Goal: Information Seeking & Learning: Learn about a topic

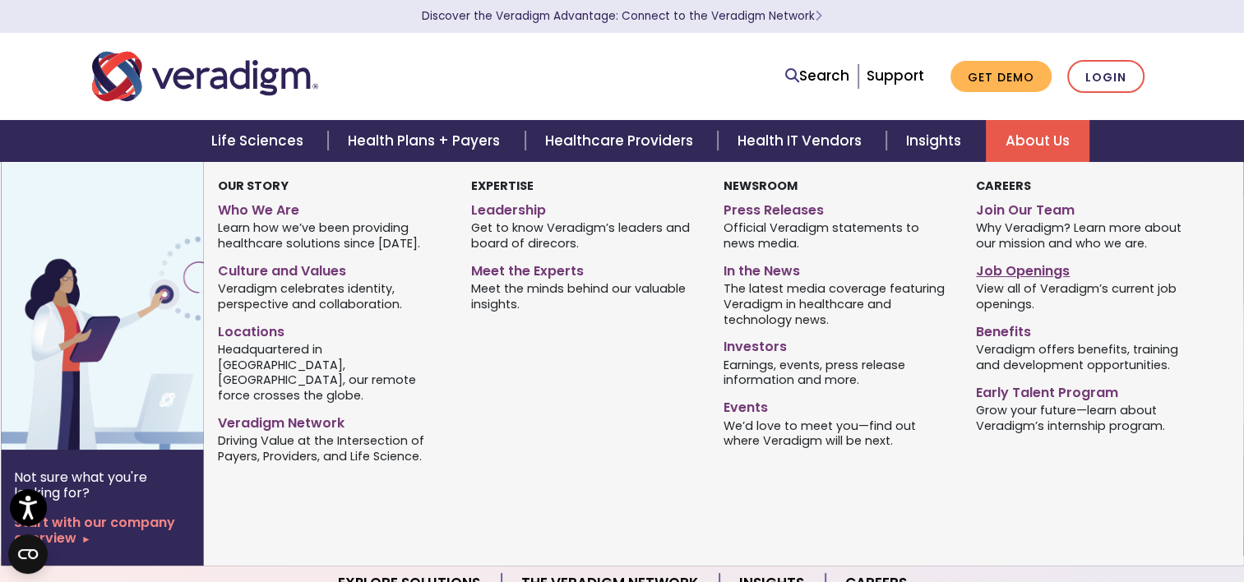
click at [1003, 273] on link "Job Openings" at bounding box center [1090, 269] width 228 height 24
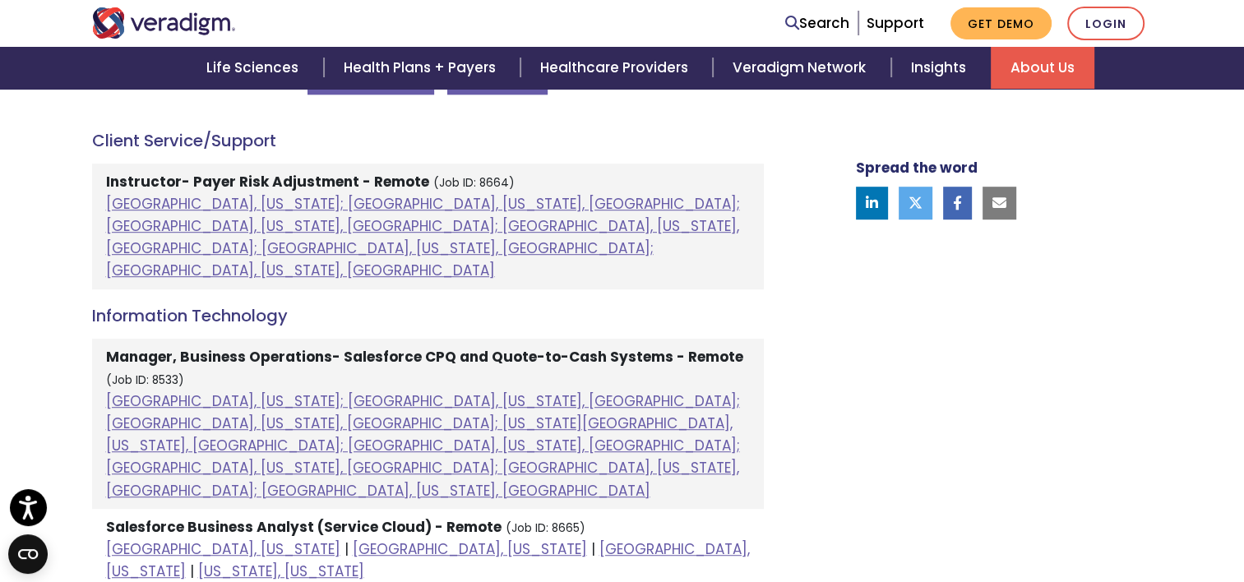
scroll to position [934, 0]
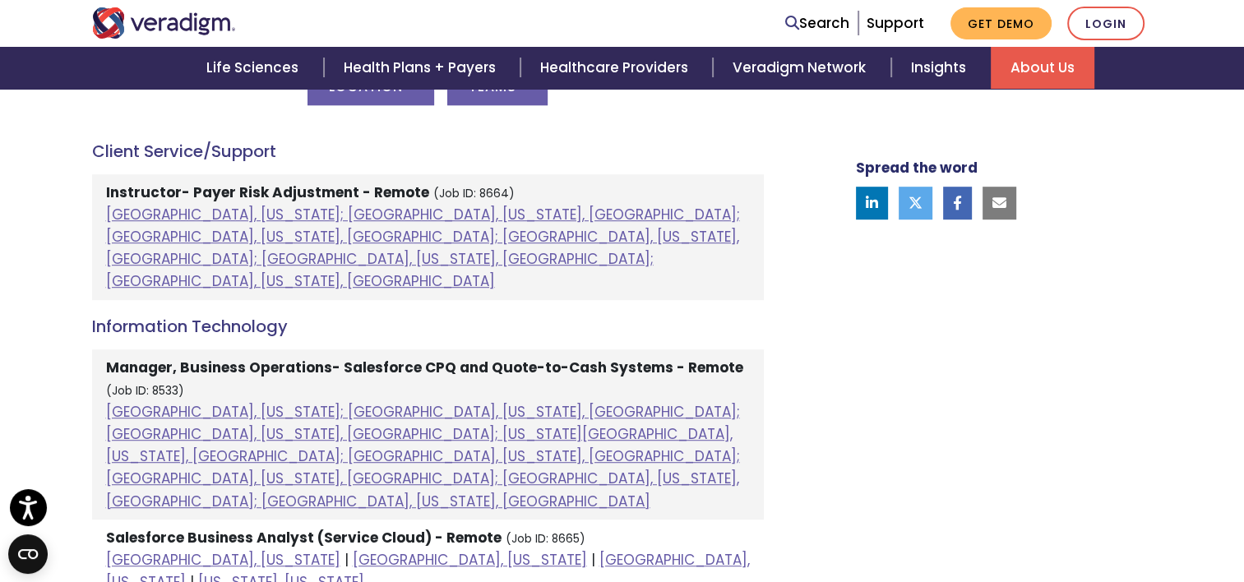
click at [813, 343] on div "Spread the word" at bounding box center [985, 533] width 362 height 1803
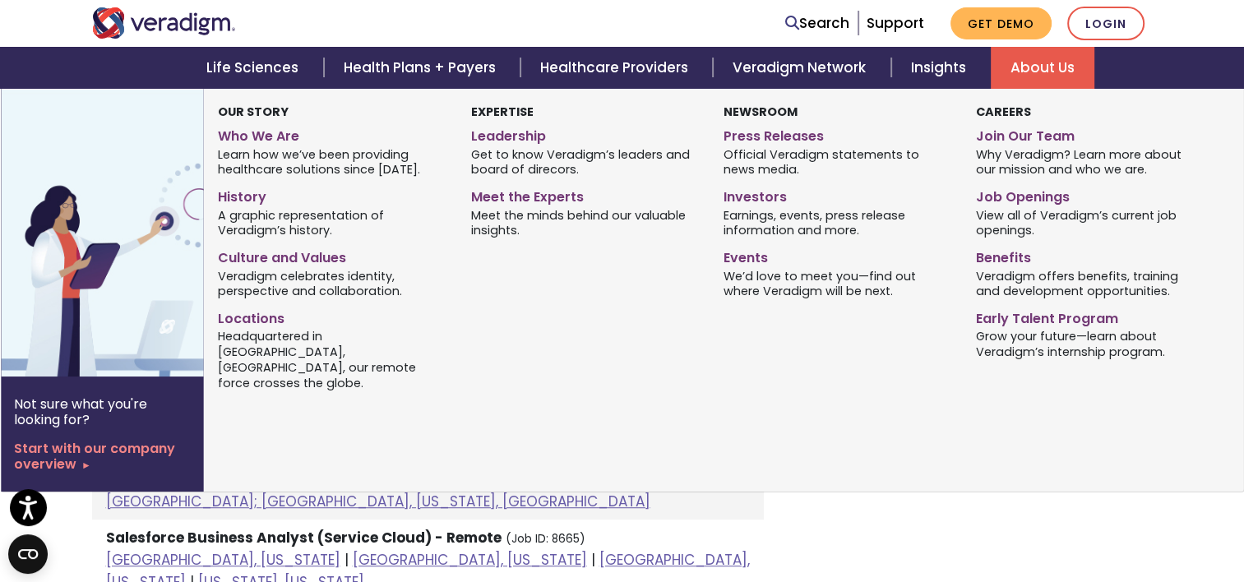
click at [1030, 76] on link "About Us" at bounding box center [1043, 68] width 104 height 42
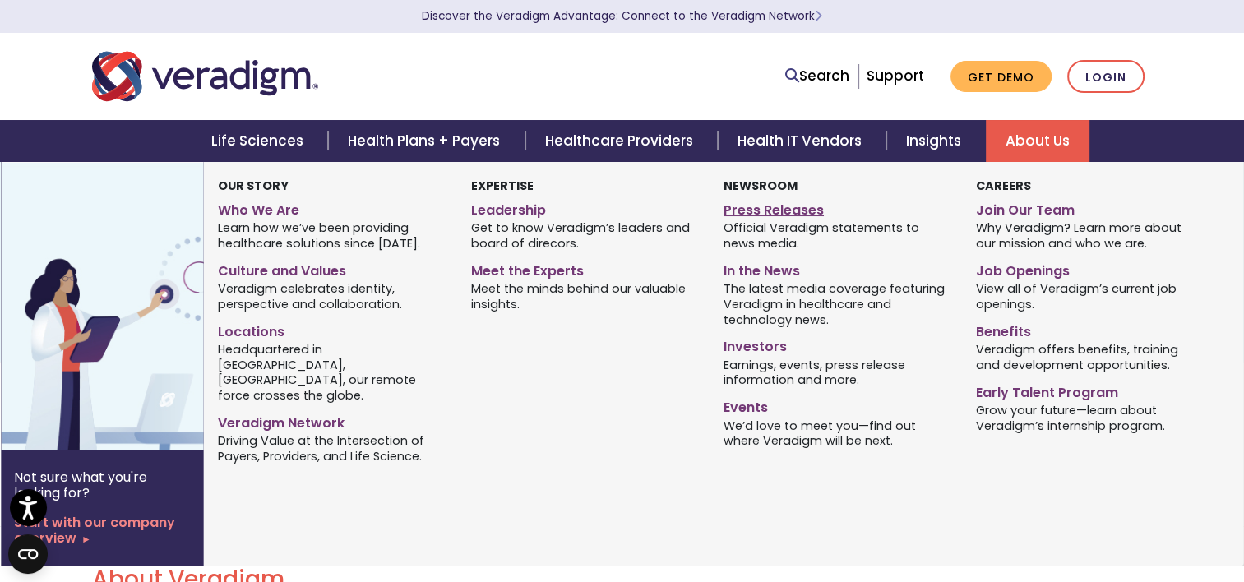
click at [786, 207] on link "Press Releases" at bounding box center [838, 208] width 228 height 24
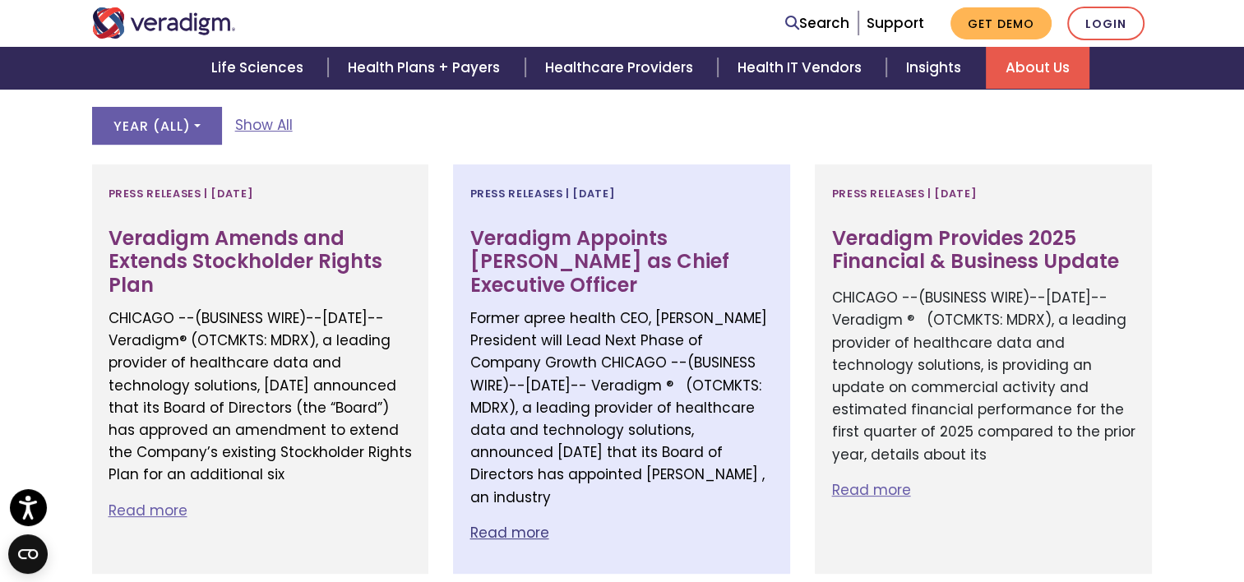
scroll to position [460, 0]
click at [616, 273] on h3 "Veradigm Appoints [PERSON_NAME] as Chief Executive Officer" at bounding box center [622, 261] width 304 height 71
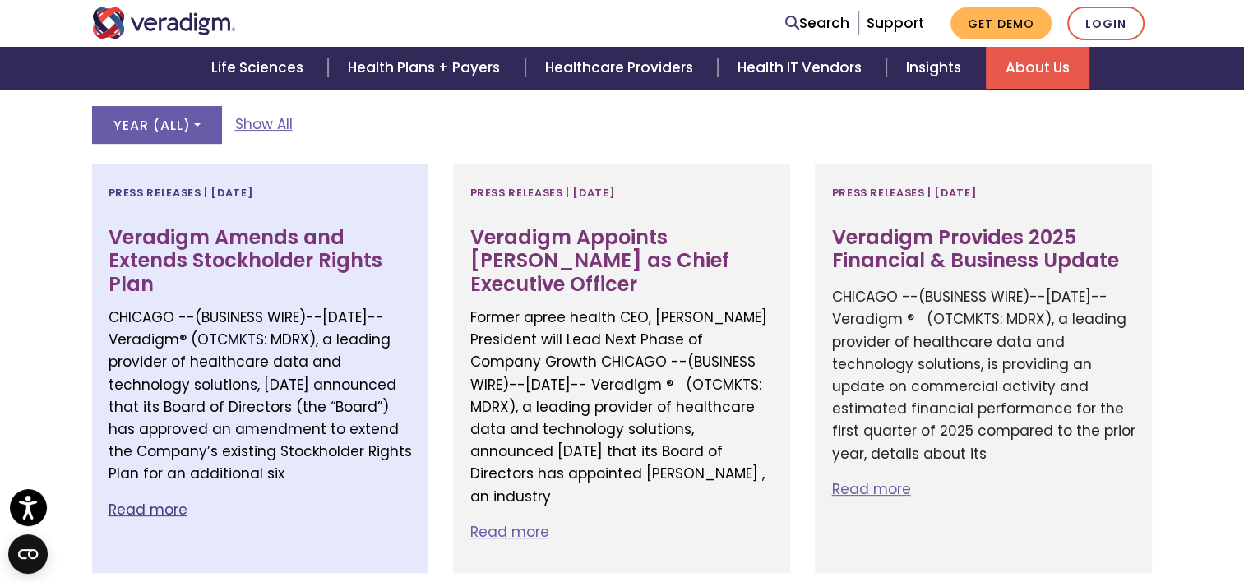
click at [225, 231] on h3 "Veradigm Amends and Extends Stockholder Rights Plan" at bounding box center [261, 261] width 304 height 71
